Goal: Check status: Check status

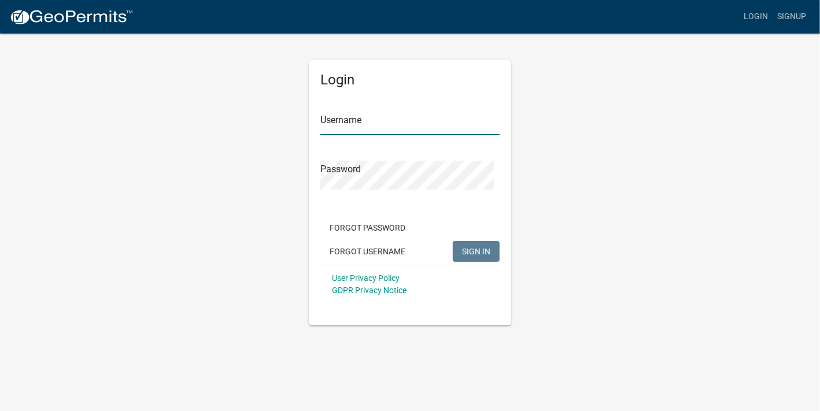
type input "grosten"
click at [467, 256] on span "SIGN IN" at bounding box center [476, 251] width 28 height 9
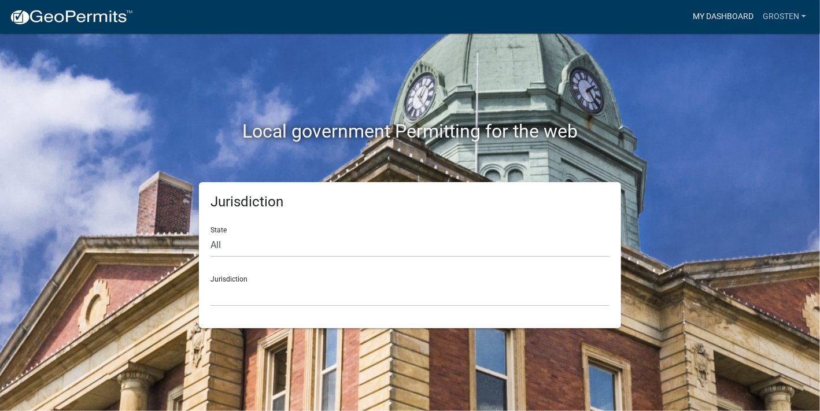
click at [710, 17] on link "My Dashboard" at bounding box center [723, 17] width 70 height 22
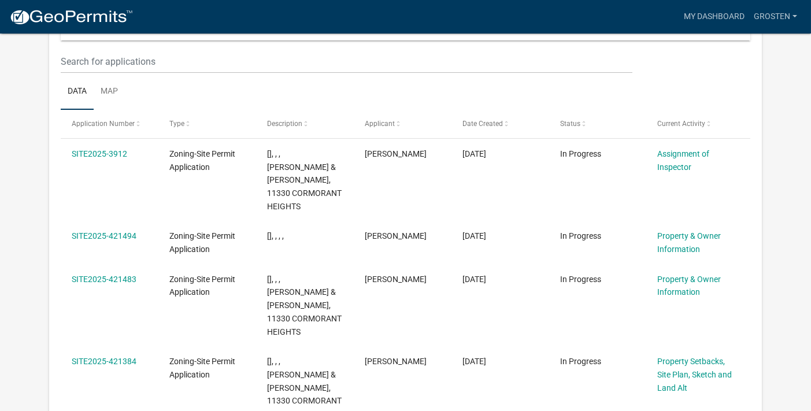
scroll to position [173, 0]
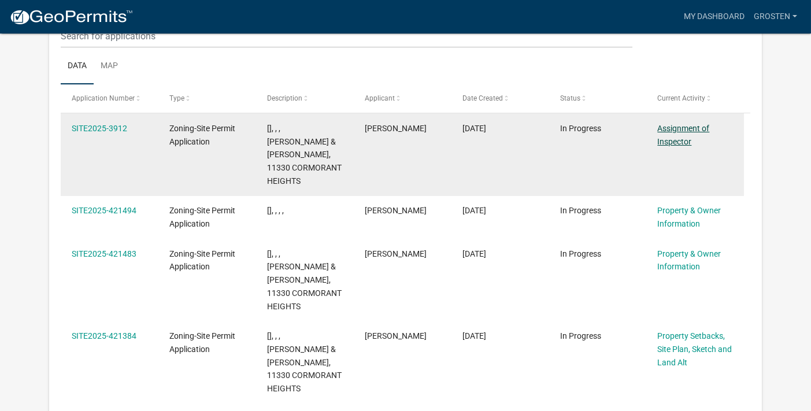
click at [678, 146] on link "Assignment of Inspector" at bounding box center [683, 135] width 52 height 23
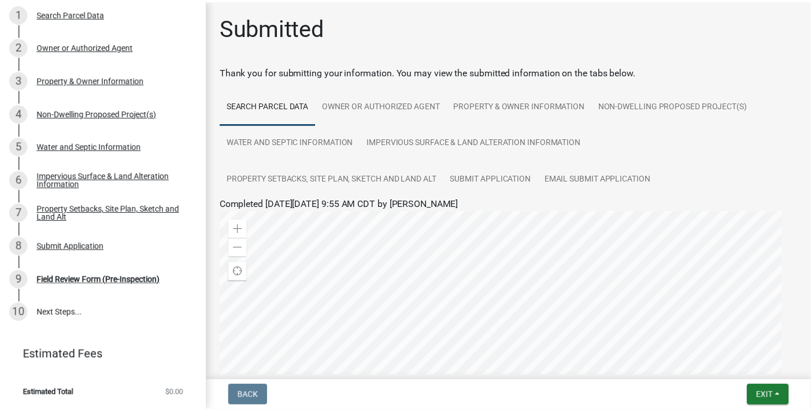
scroll to position [329, 0]
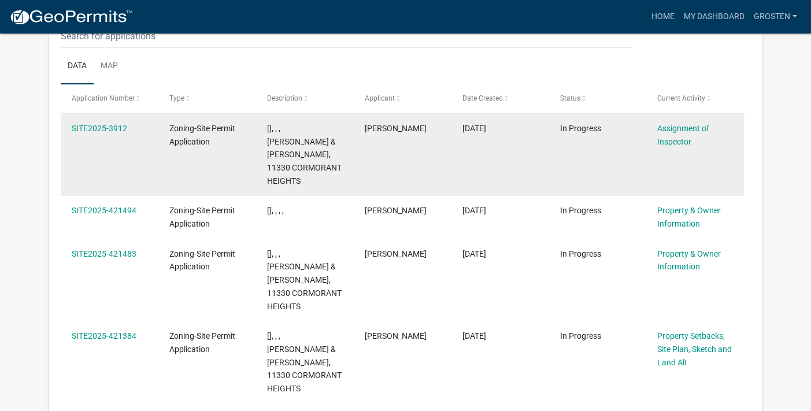
scroll to position [148, 0]
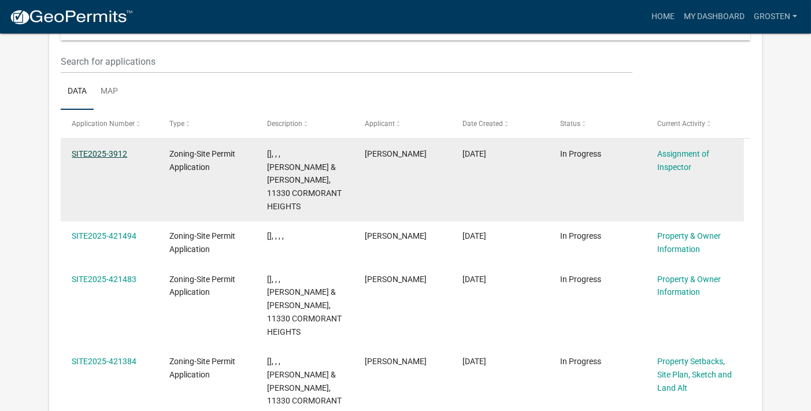
click at [127, 158] on link "SITE2025-3912" at bounding box center [100, 153] width 56 height 9
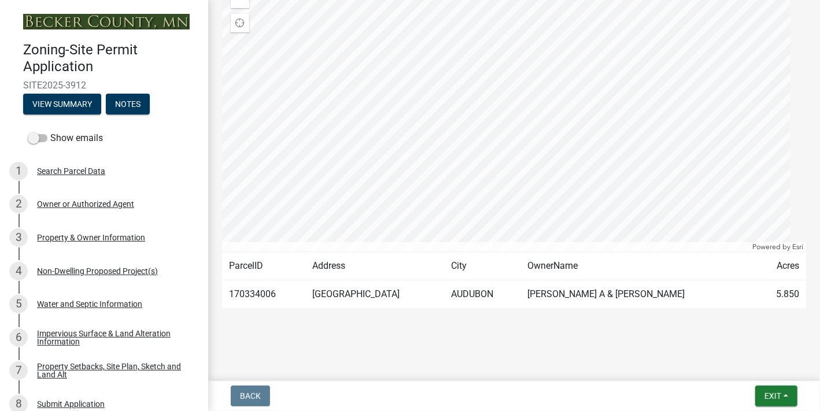
scroll to position [254, 0]
click at [764, 391] on span "Exit" at bounding box center [772, 395] width 17 height 9
